Goal: Task Accomplishment & Management: Manage account settings

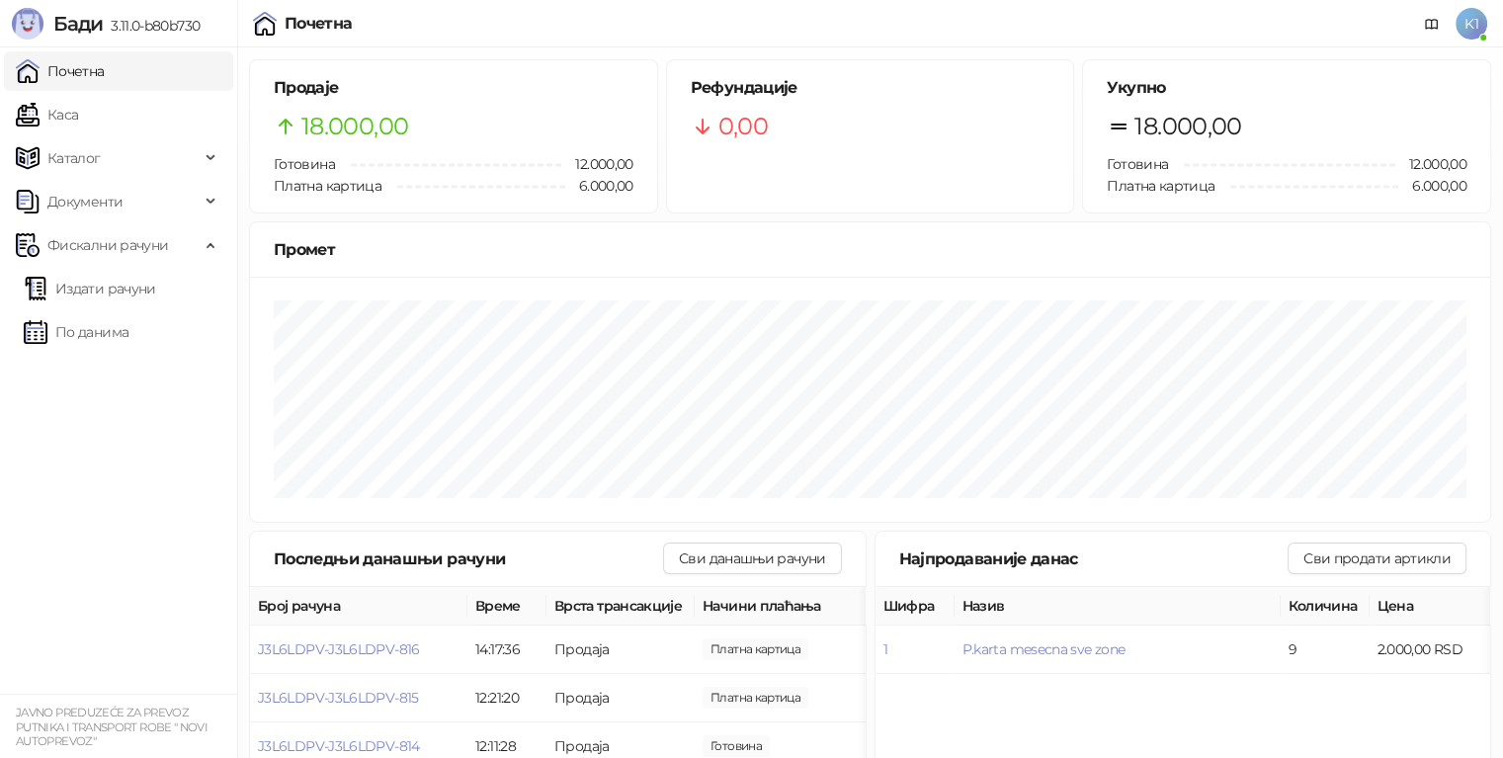
click at [1470, 21] on span "K1" at bounding box center [1472, 24] width 32 height 32
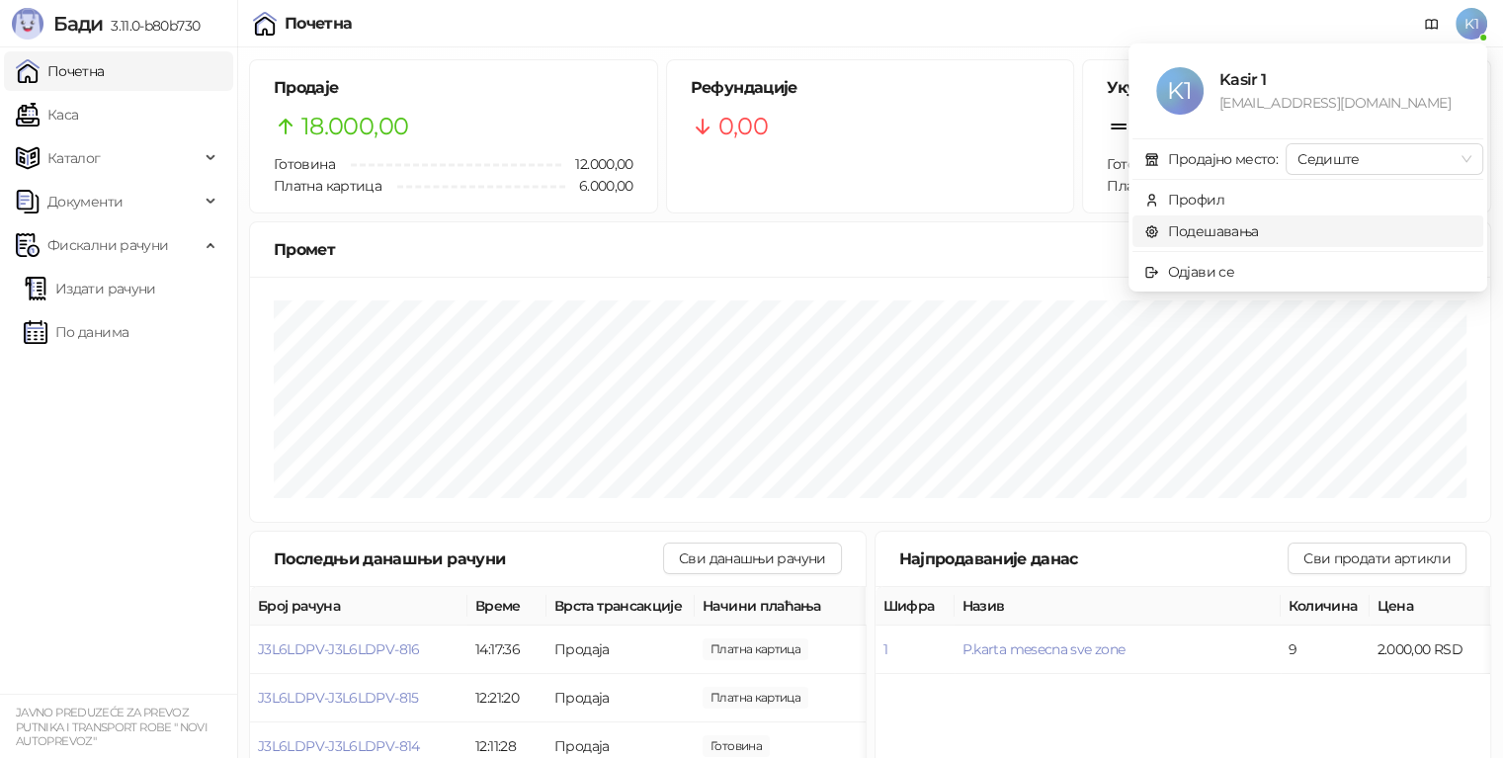
click at [1209, 228] on link "Подешавања" at bounding box center [1201, 231] width 115 height 18
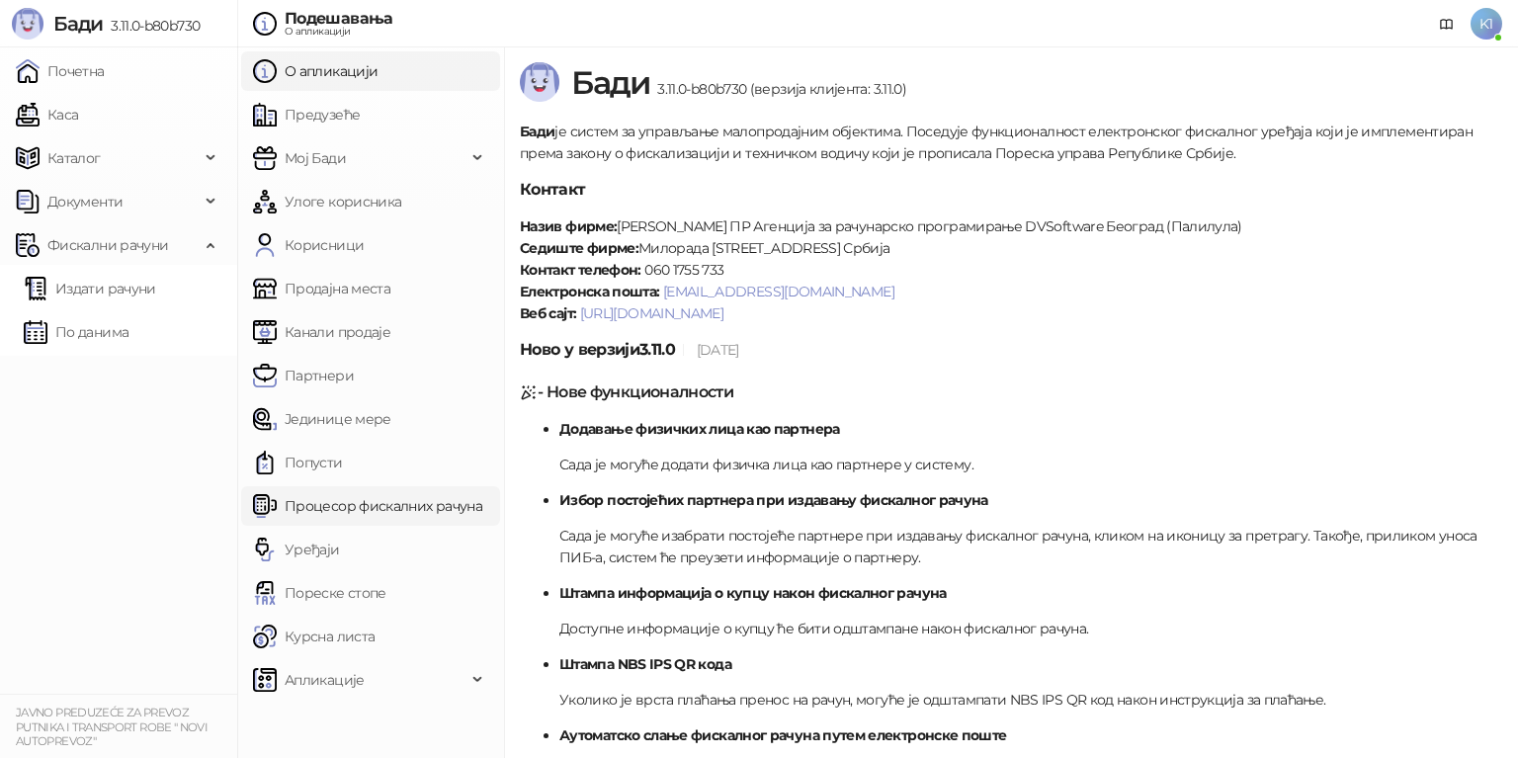
click at [351, 504] on link "Процесор фискалних рачуна" at bounding box center [367, 506] width 229 height 40
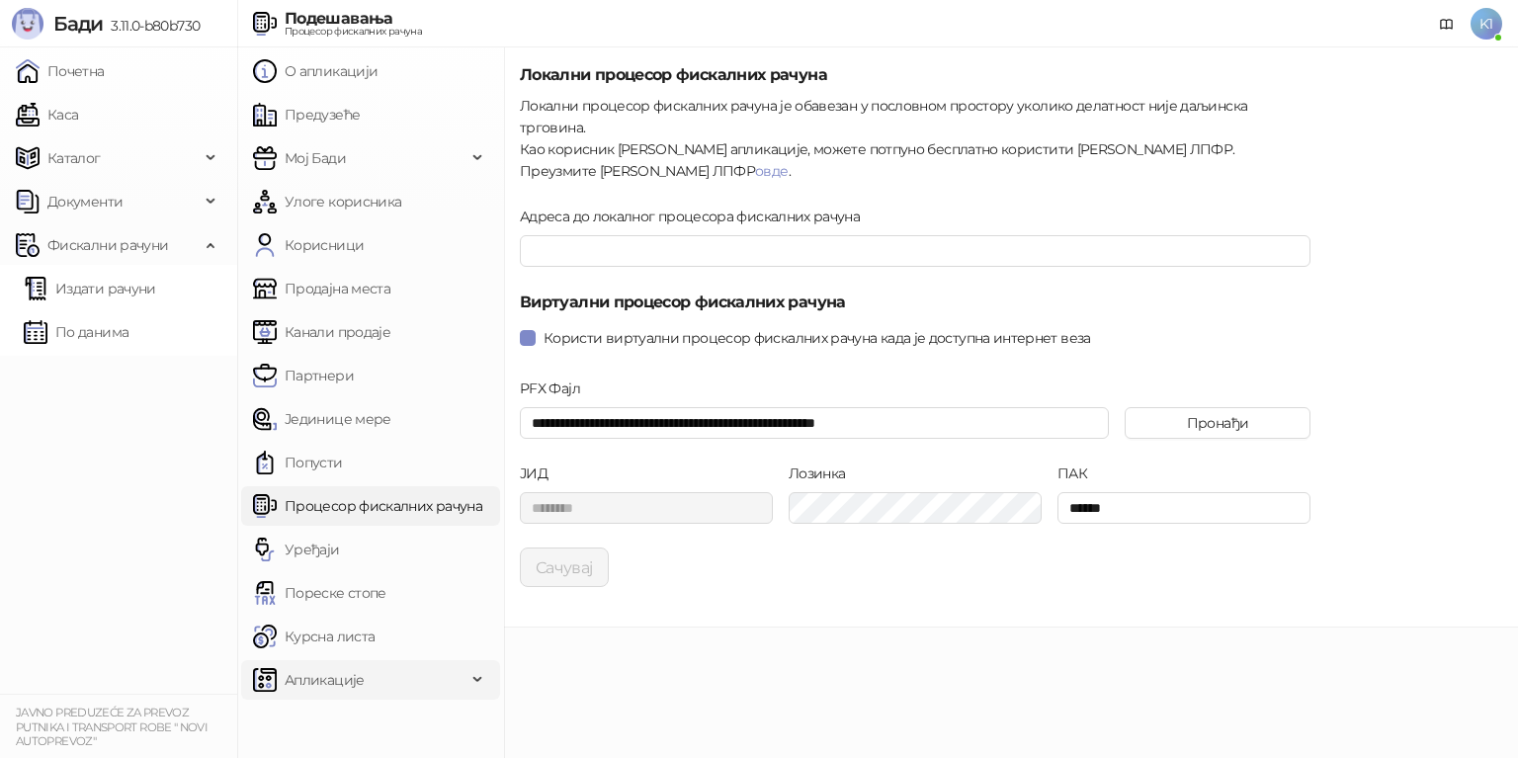
click at [486, 676] on div "Апликације" at bounding box center [370, 680] width 259 height 40
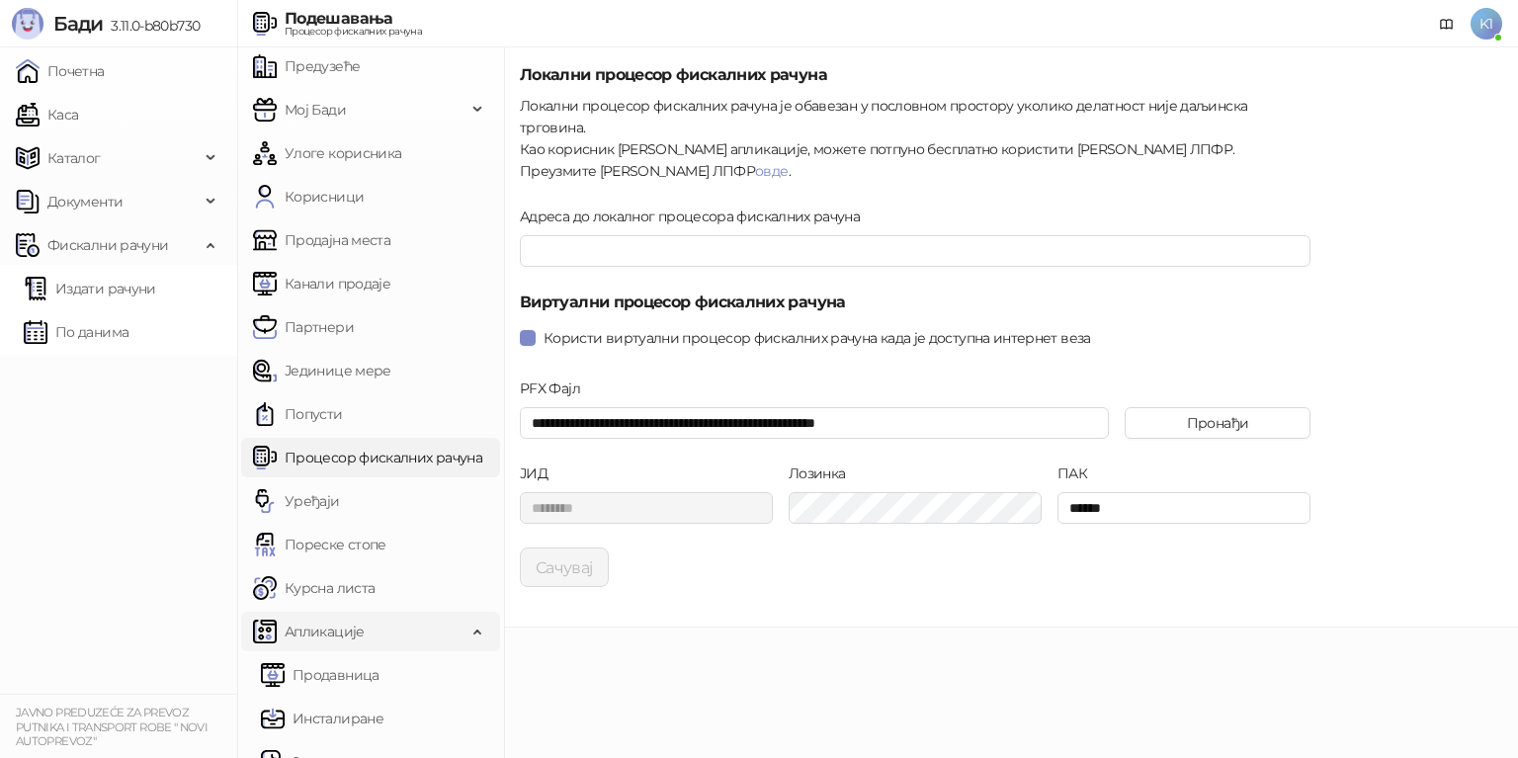
scroll to position [75, 0]
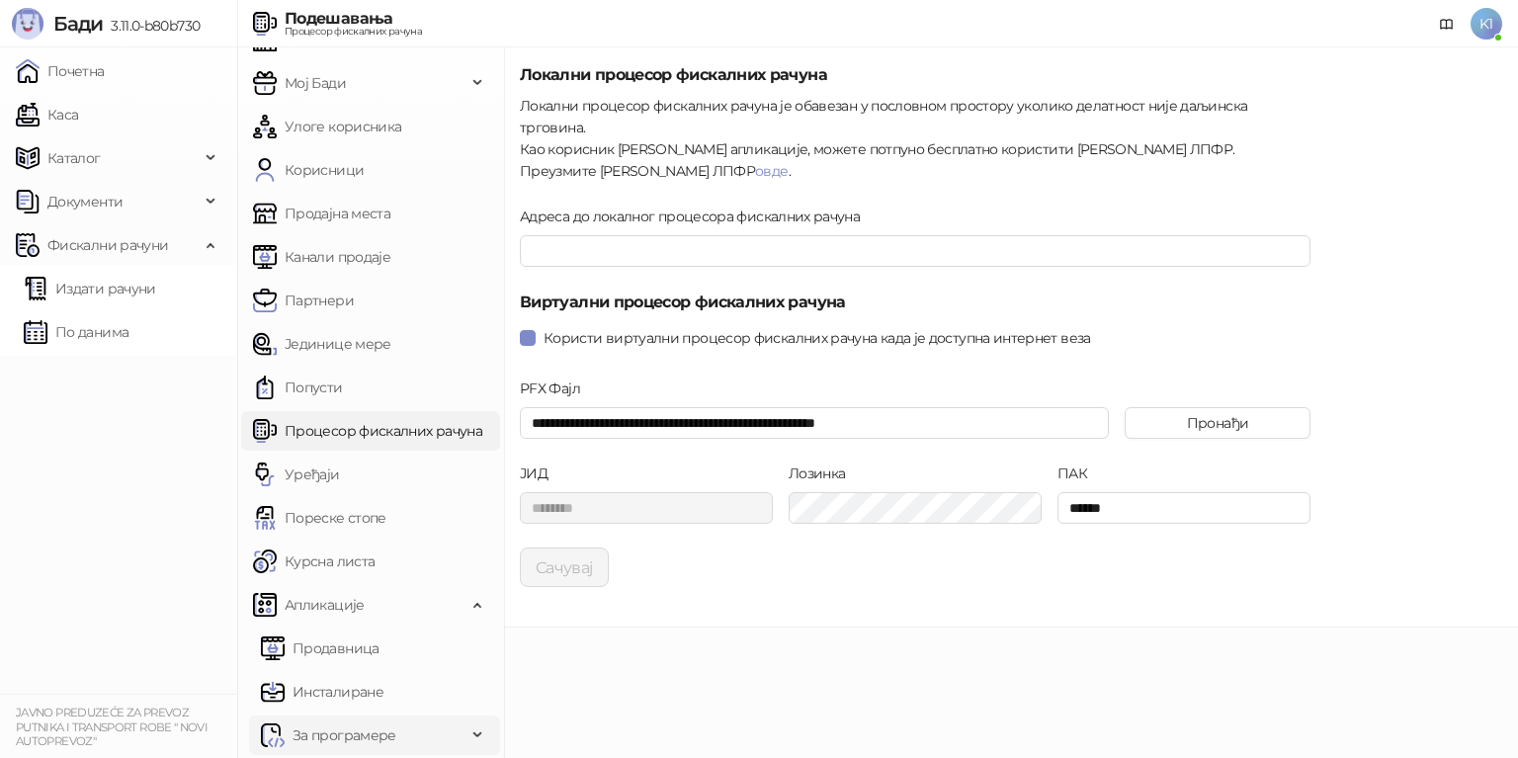
click at [374, 727] on span "За програмере" at bounding box center [344, 735] width 104 height 40
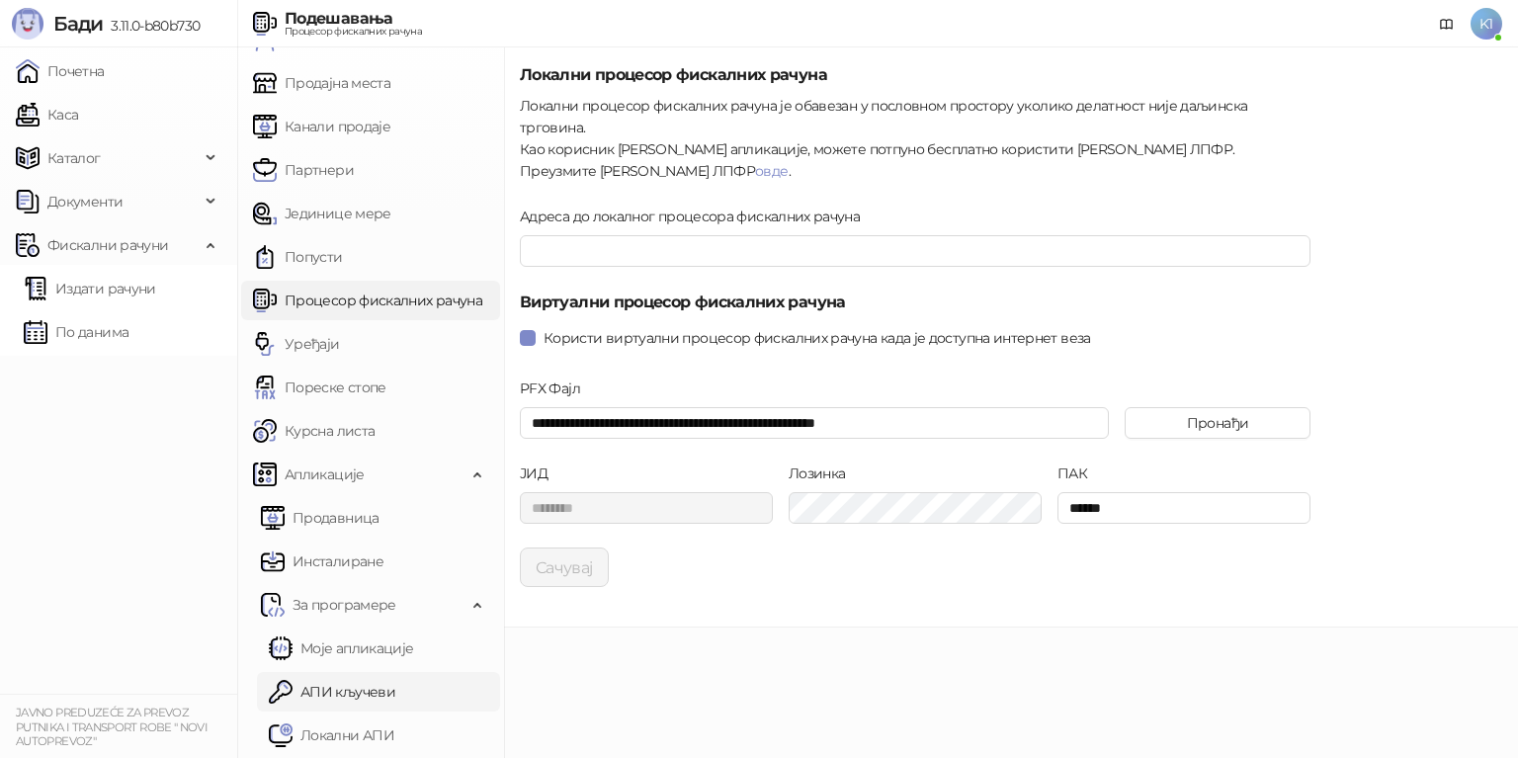
click at [375, 692] on link "АПИ кључеви" at bounding box center [332, 692] width 126 height 40
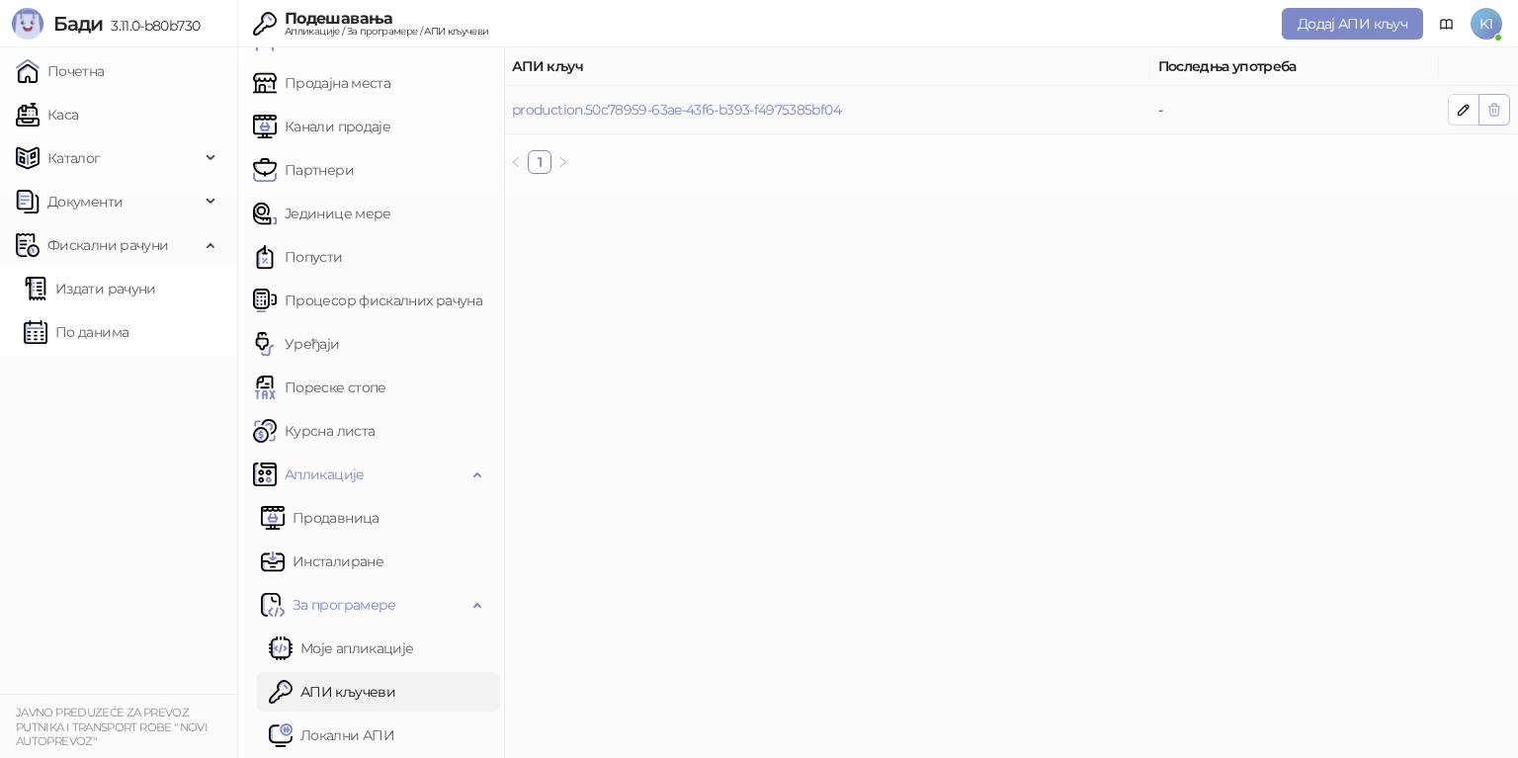
click at [1494, 109] on icon "button" at bounding box center [1494, 110] width 11 height 12
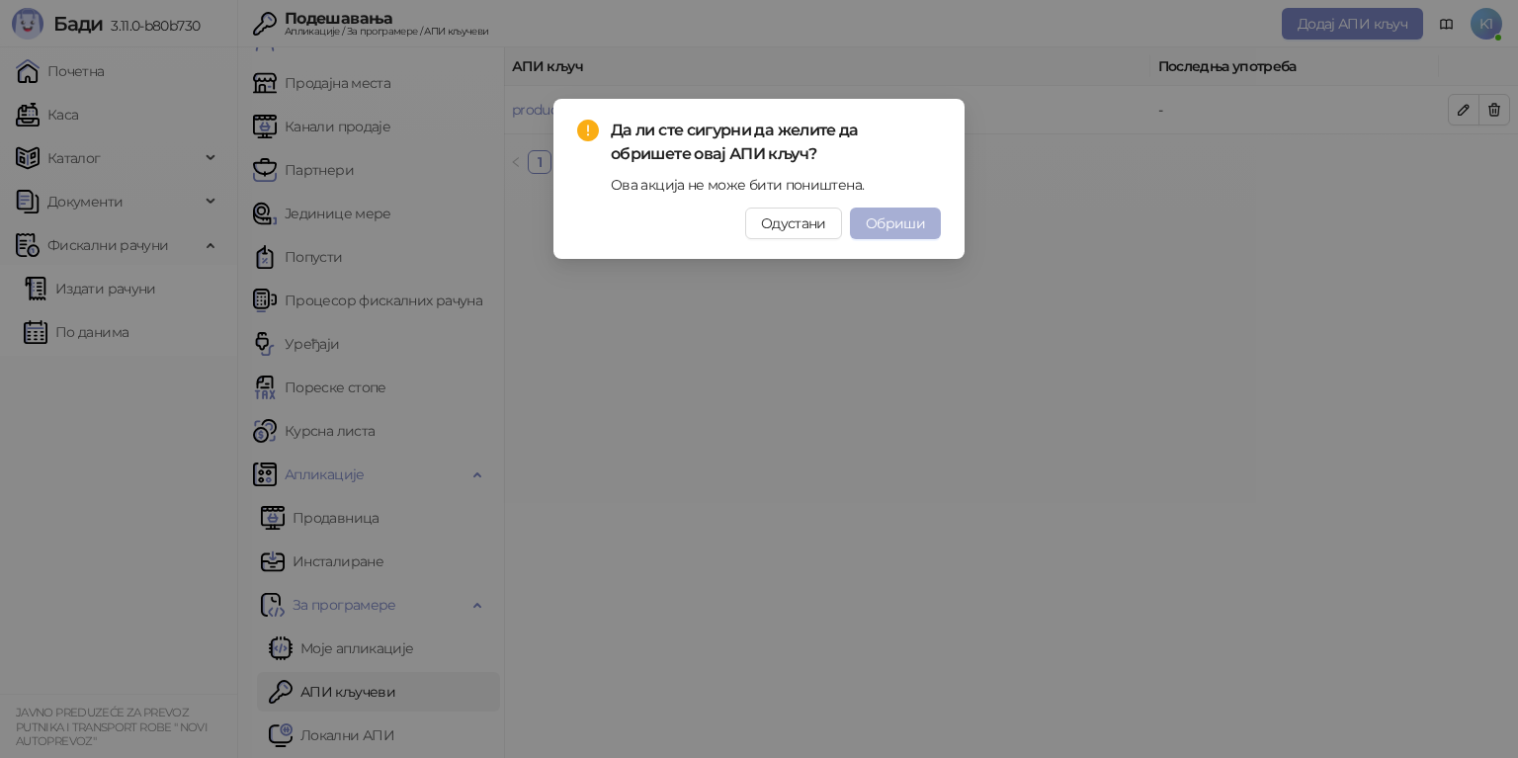
click at [902, 222] on span "Обриши" at bounding box center [895, 223] width 59 height 18
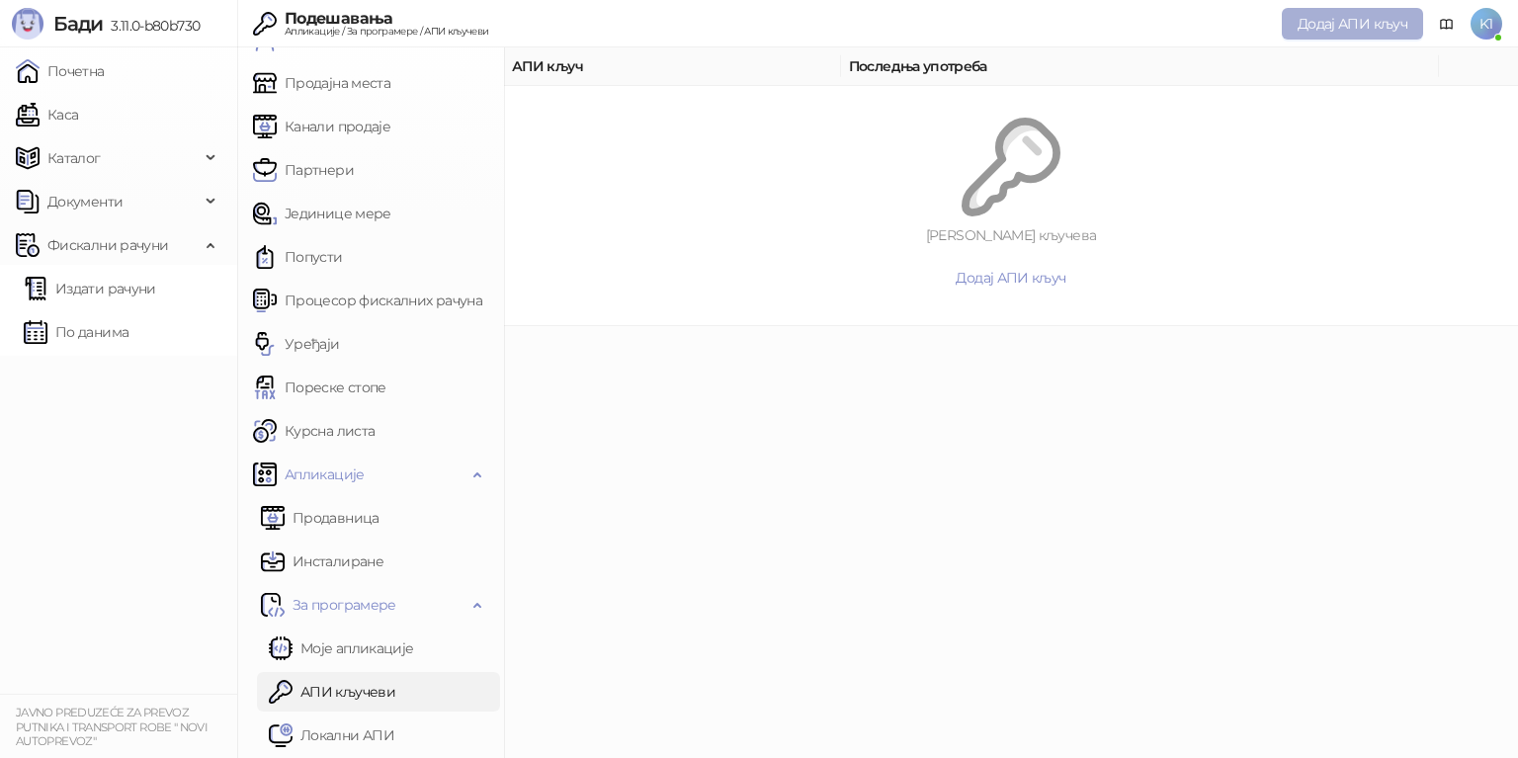
click at [1334, 26] on span "Додај АПИ кључ" at bounding box center [1352, 24] width 110 height 18
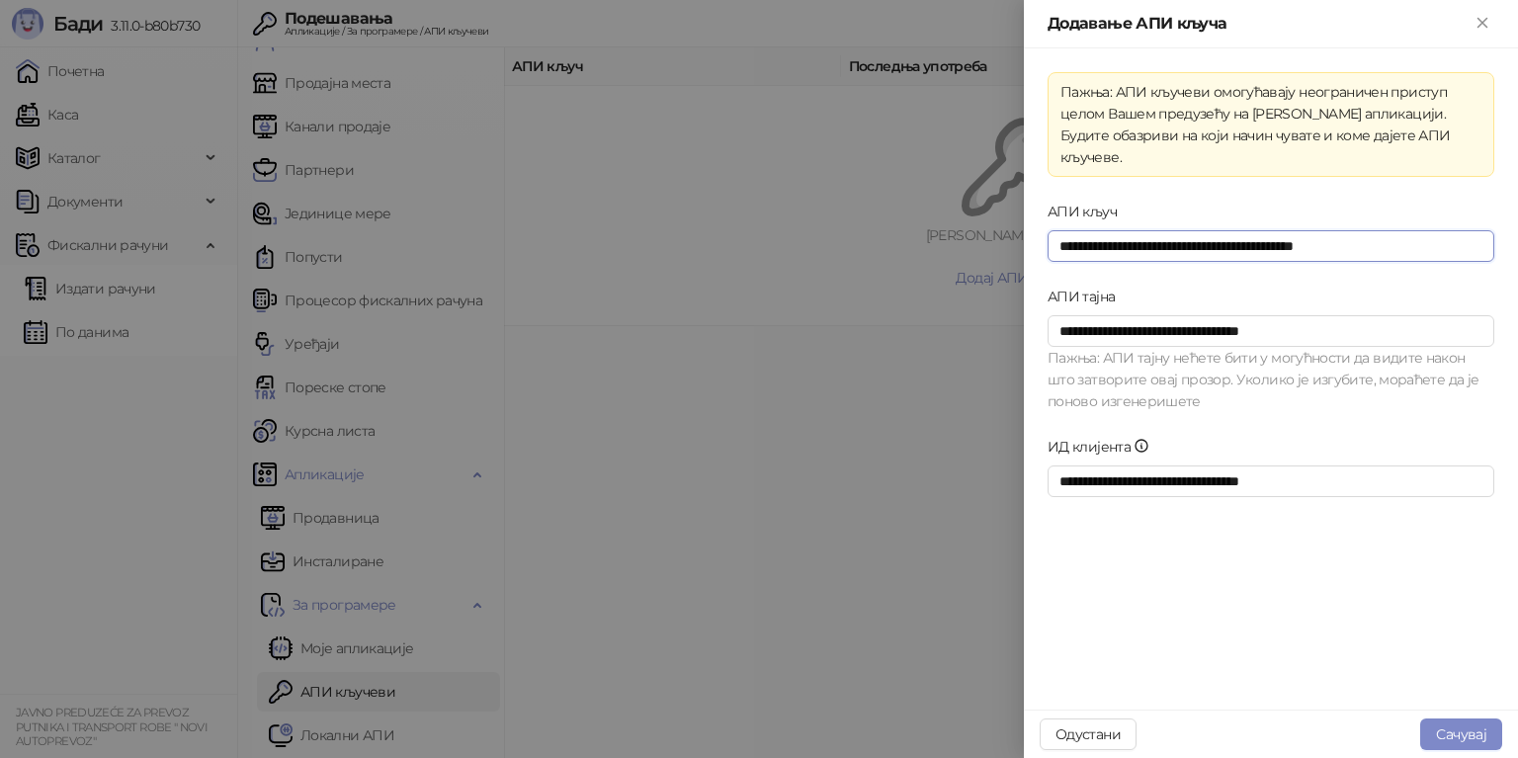
drag, startPoint x: 1391, startPoint y: 223, endPoint x: 907, endPoint y: 237, distance: 484.4
click at [907, 237] on div "**********" at bounding box center [759, 379] width 1518 height 758
drag, startPoint x: 1336, startPoint y: 306, endPoint x: 1134, endPoint y: 302, distance: 201.6
click at [1000, 293] on div "**********" at bounding box center [759, 379] width 1518 height 758
drag, startPoint x: 1364, startPoint y: 460, endPoint x: 972, endPoint y: 458, distance: 391.3
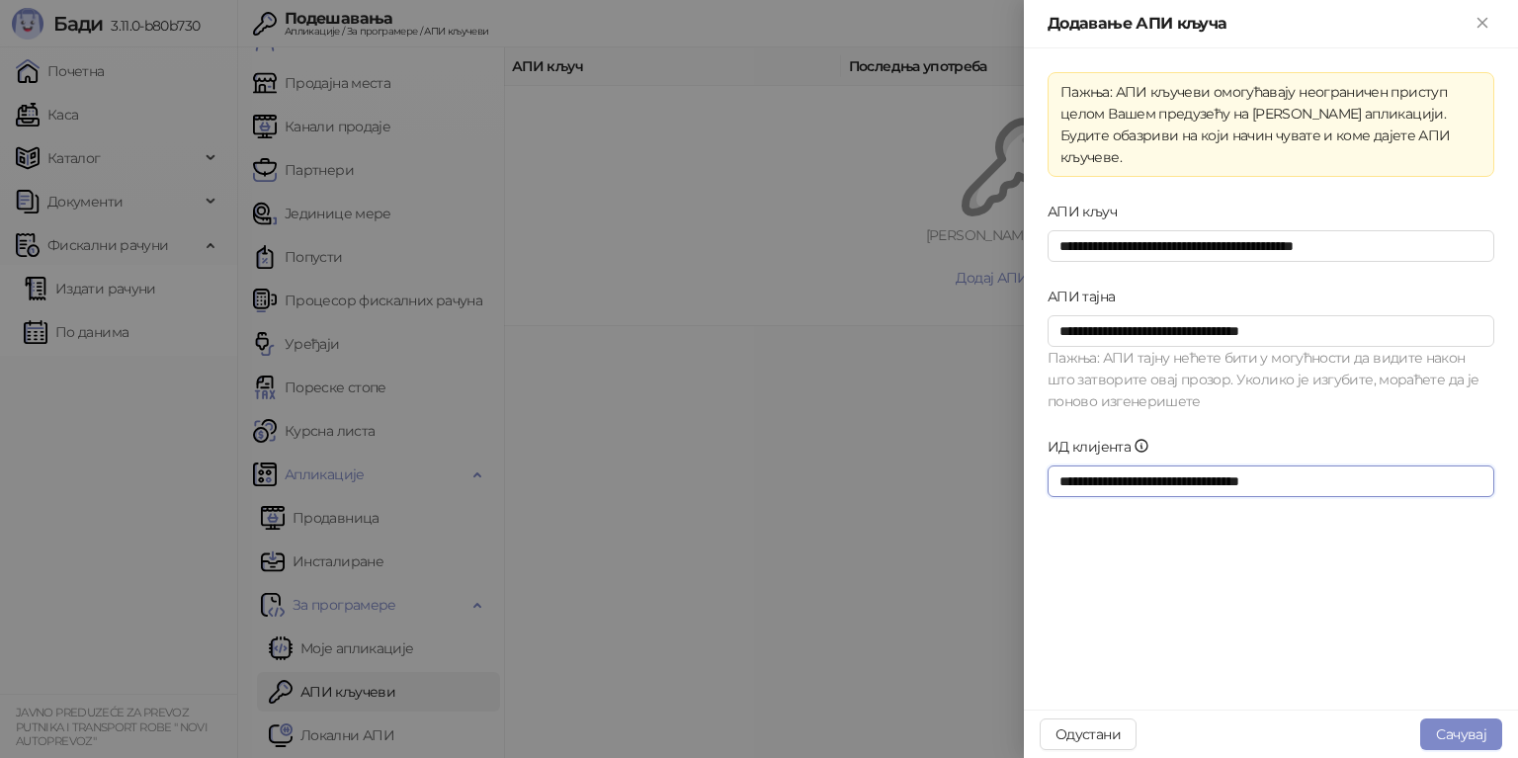
click at [972, 458] on div "**********" at bounding box center [759, 379] width 1518 height 758
click at [1462, 728] on button "Сачувај" at bounding box center [1461, 734] width 82 height 32
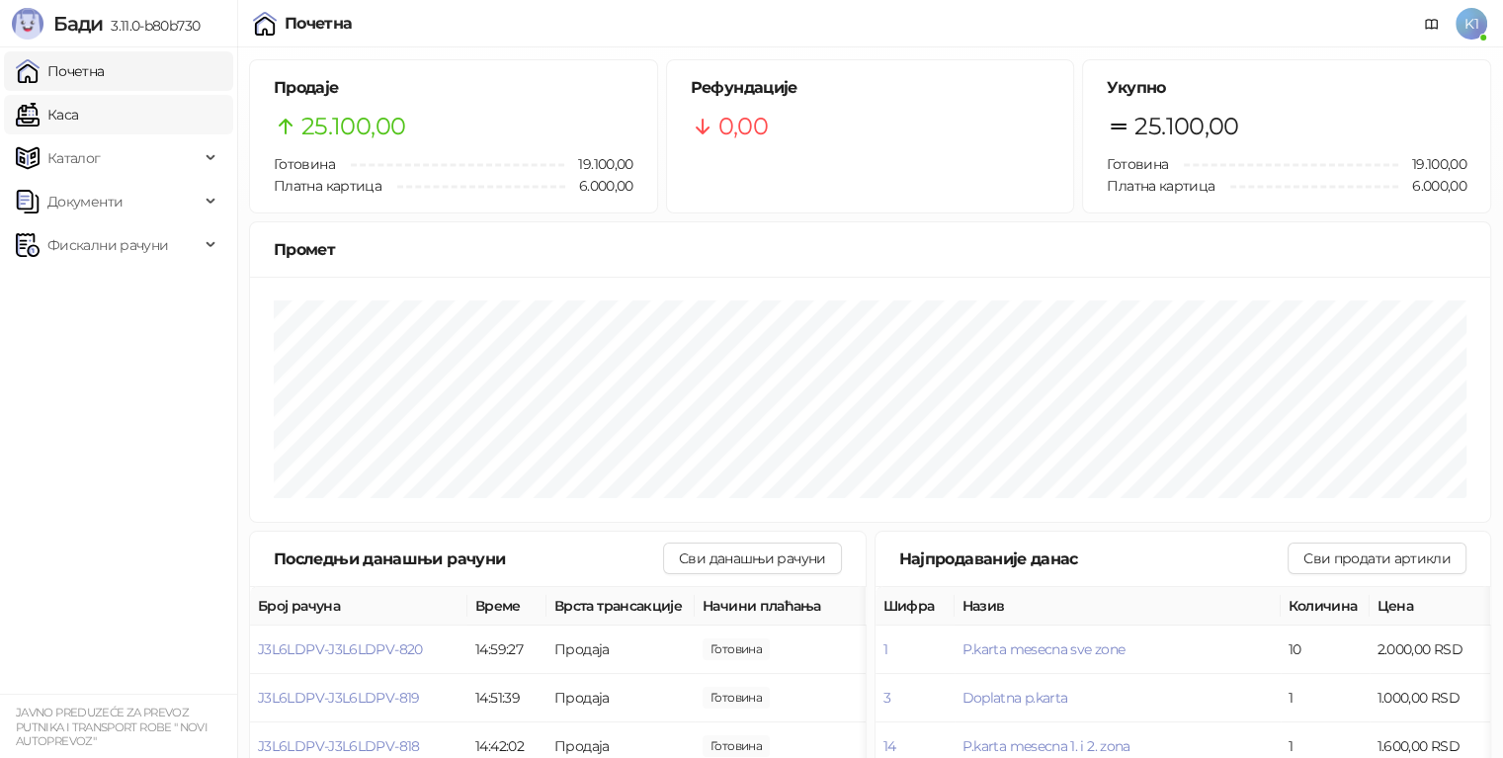
click at [78, 111] on link "Каса" at bounding box center [47, 115] width 62 height 40
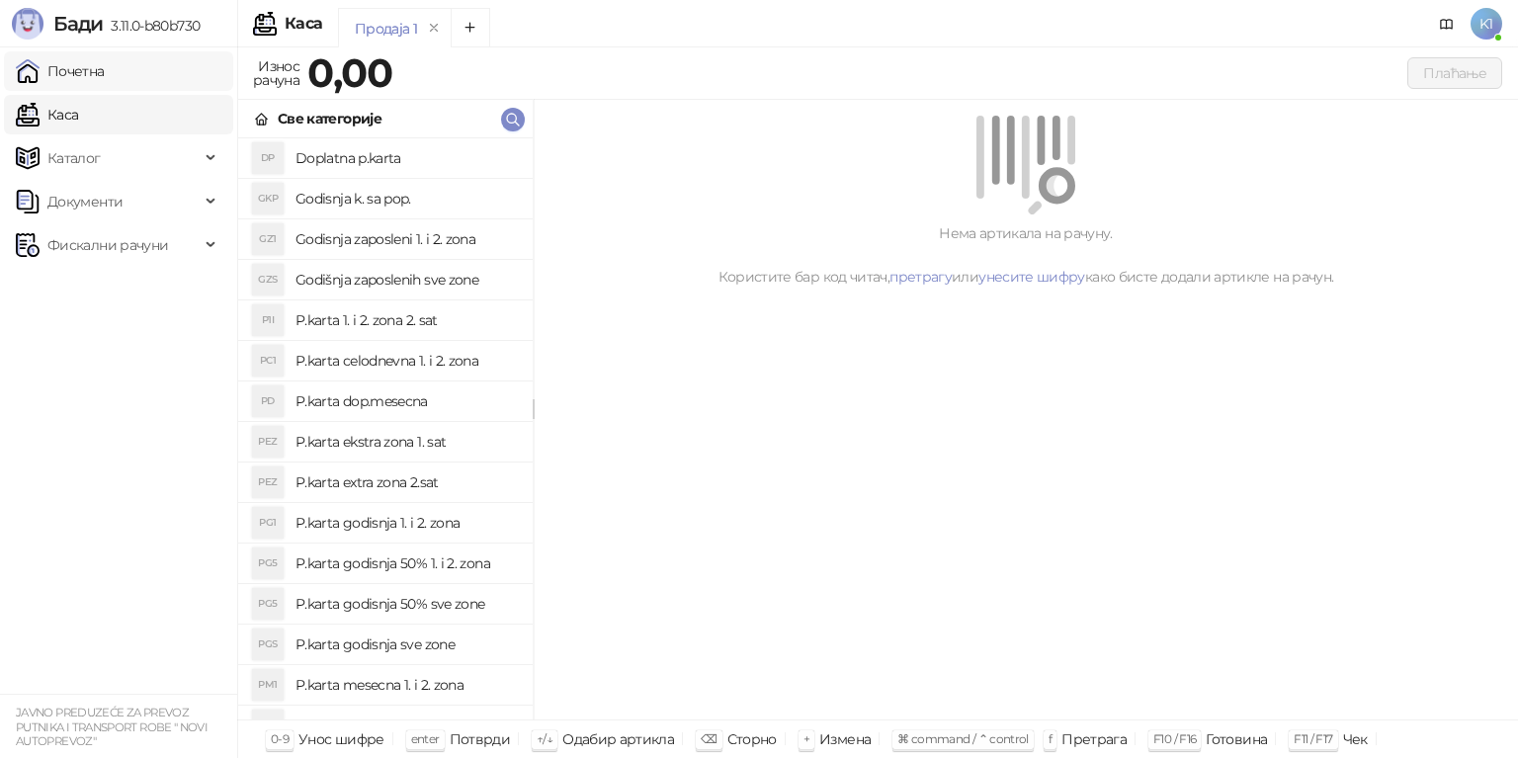
click at [105, 78] on link "Почетна" at bounding box center [60, 71] width 89 height 40
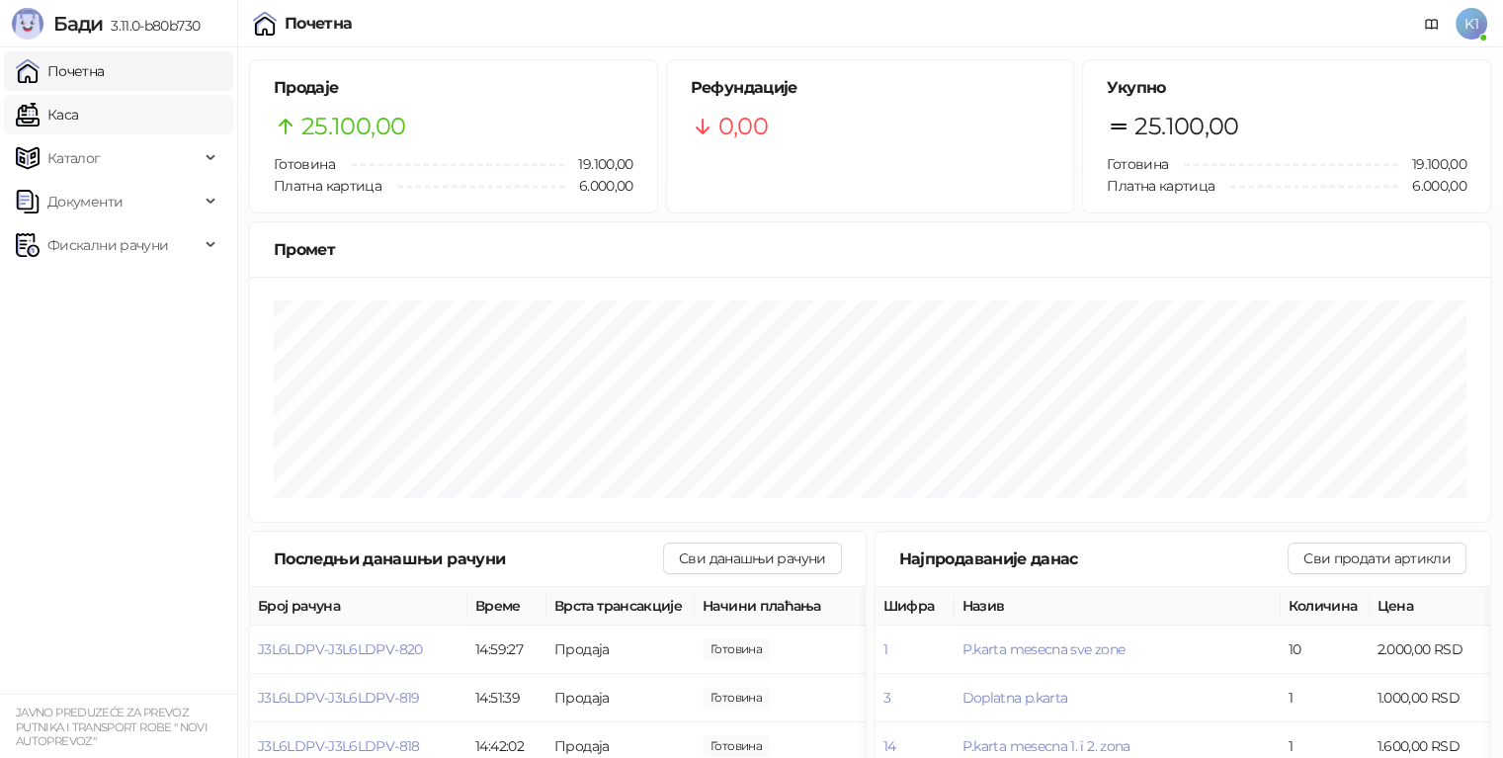
click at [78, 126] on link "Каса" at bounding box center [47, 115] width 62 height 40
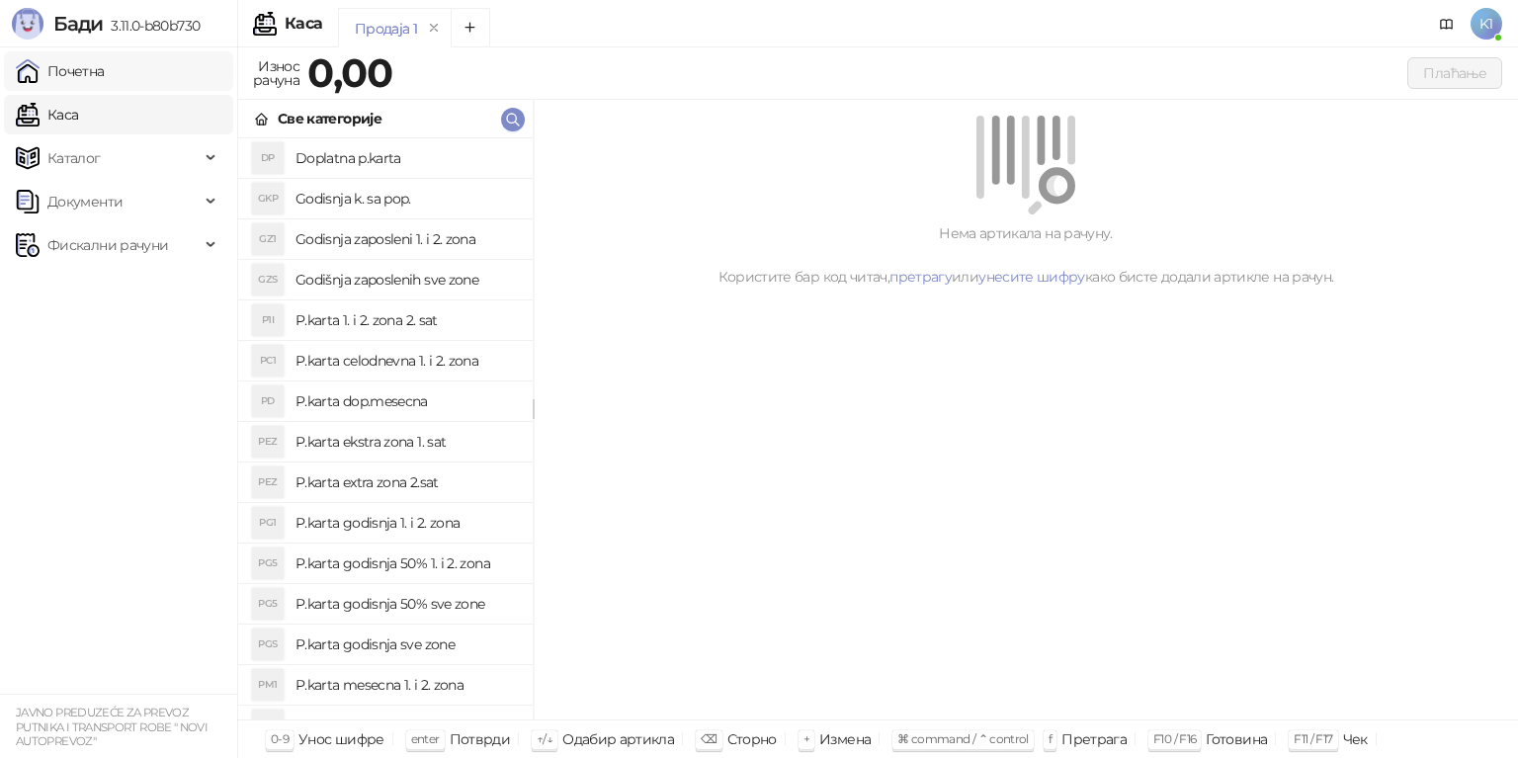
click at [105, 79] on link "Почетна" at bounding box center [60, 71] width 89 height 40
